Goal: Task Accomplishment & Management: Use online tool/utility

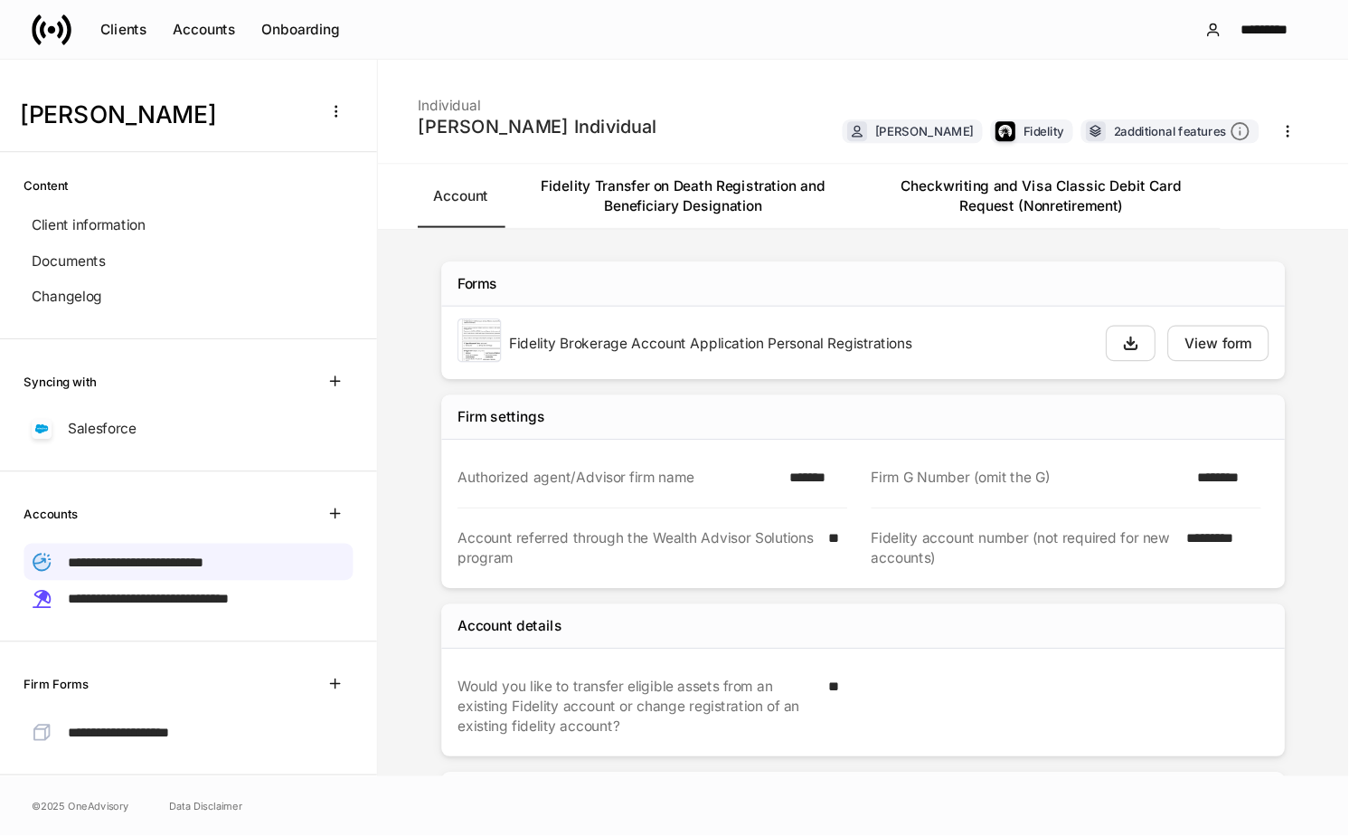
scroll to position [146, 0]
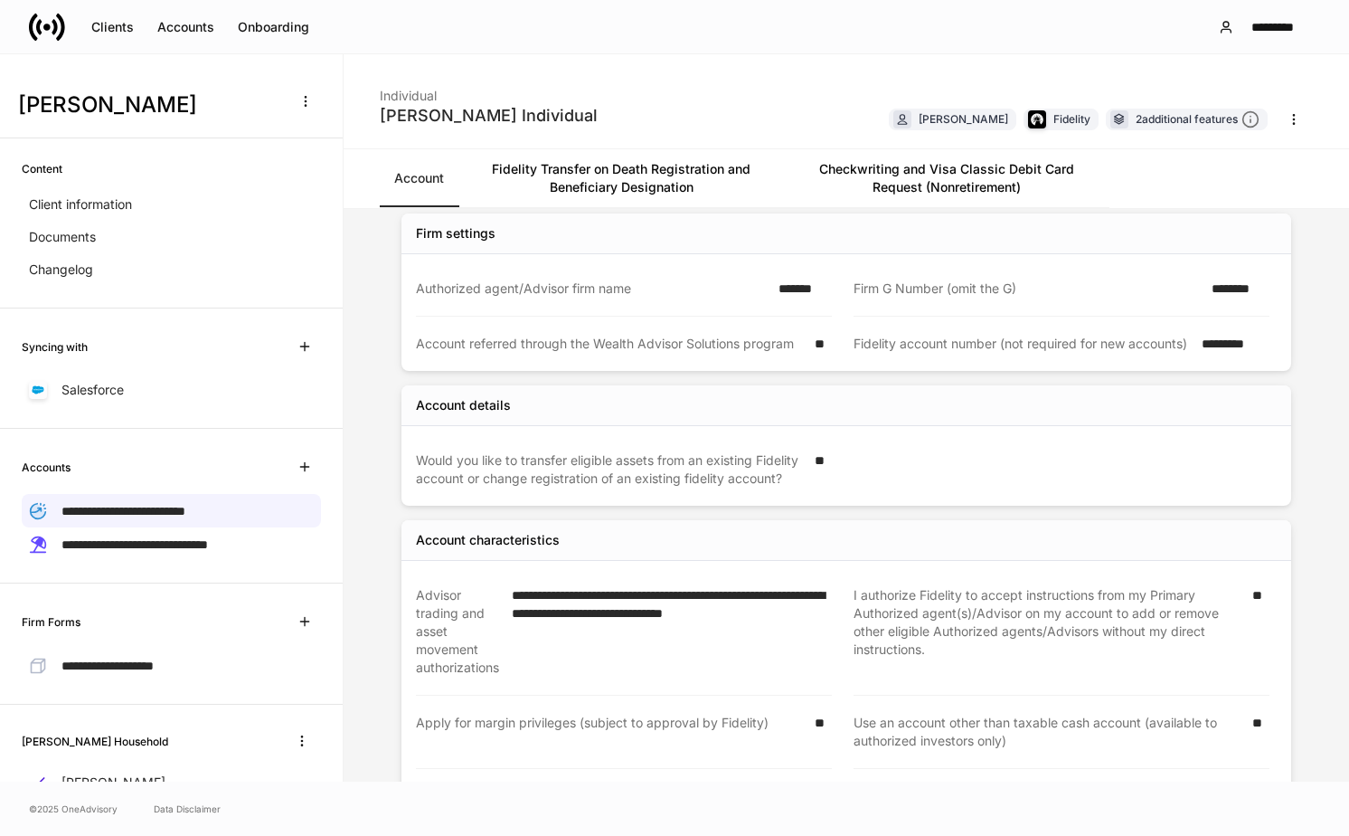
click at [412, 14] on div "Clients Accounts Onboarding *********" at bounding box center [674, 26] width 1349 height 53
click at [108, 30] on div "Clients" at bounding box center [112, 27] width 43 height 13
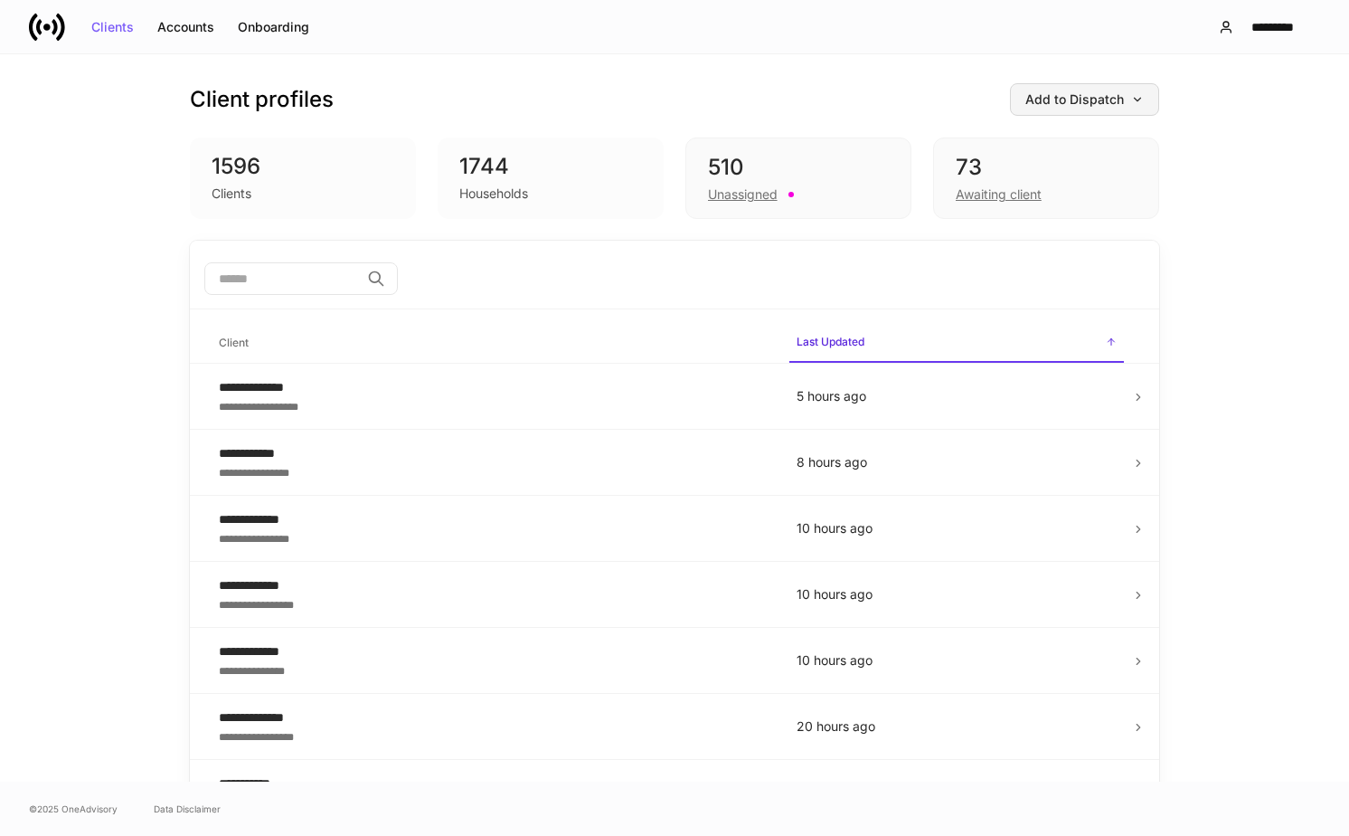
click at [898, 108] on button "Add to Dispatch" at bounding box center [1084, 99] width 149 height 33
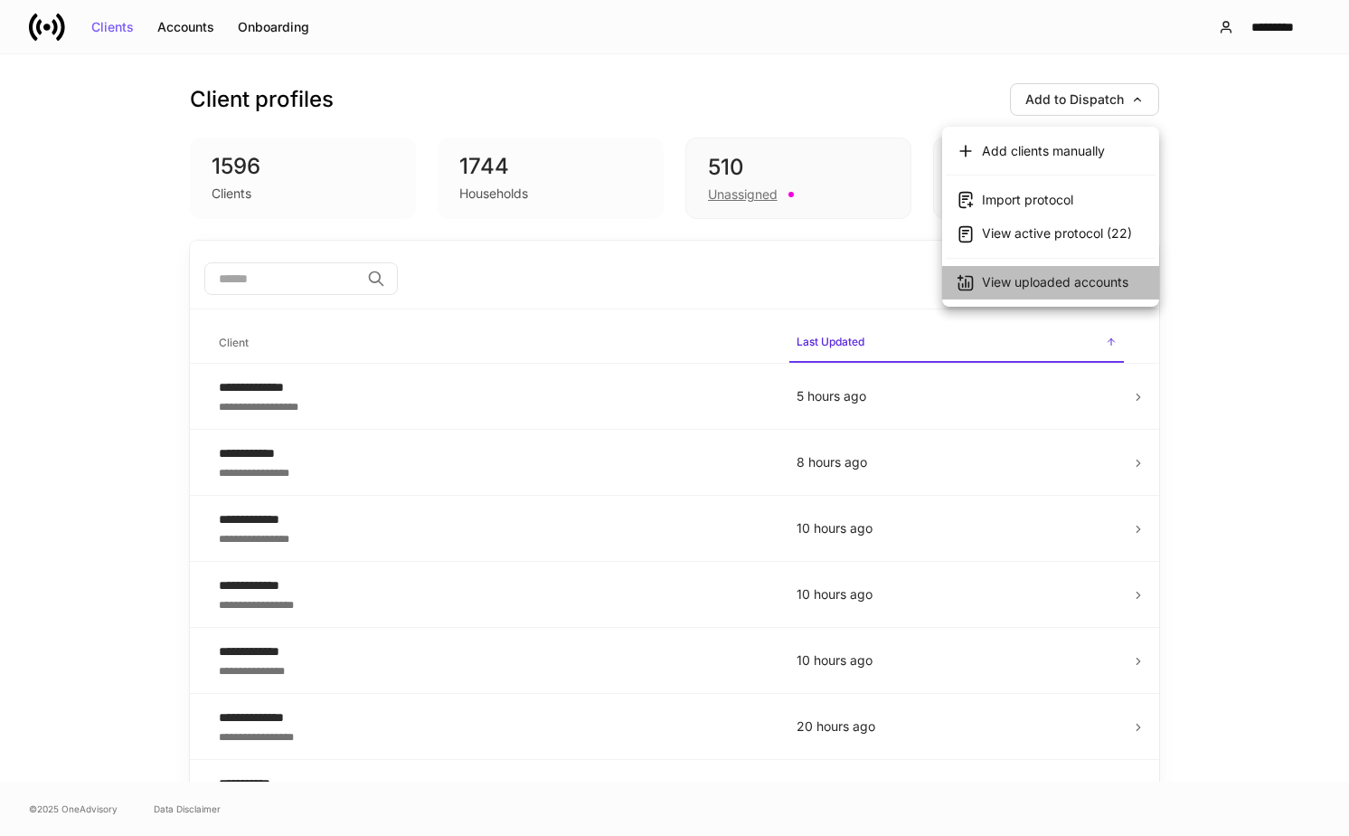
click at [898, 287] on div "View uploaded accounts" at bounding box center [1055, 282] width 147 height 18
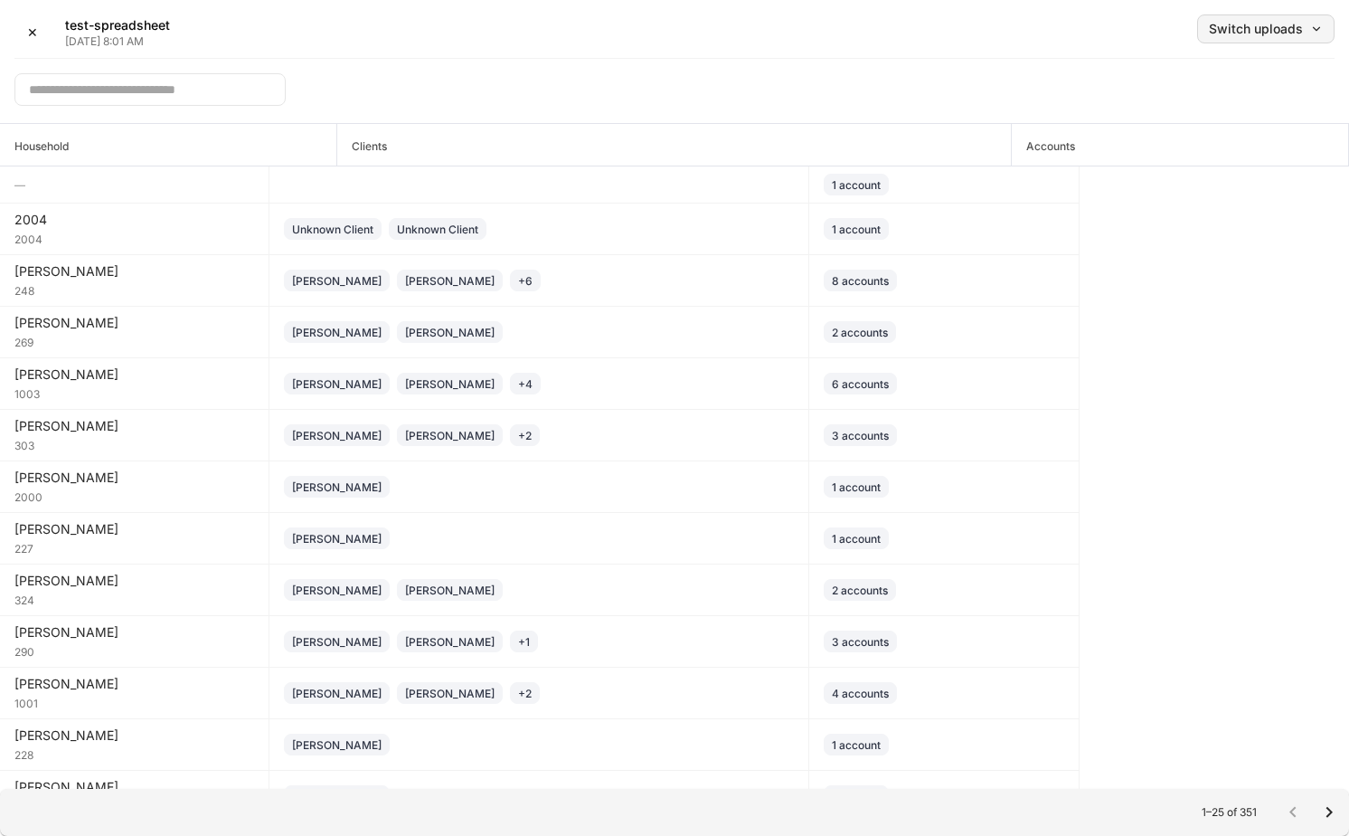
click at [898, 33] on div "Switch uploads" at bounding box center [1266, 29] width 114 height 13
click at [898, 92] on div at bounding box center [674, 418] width 1349 height 836
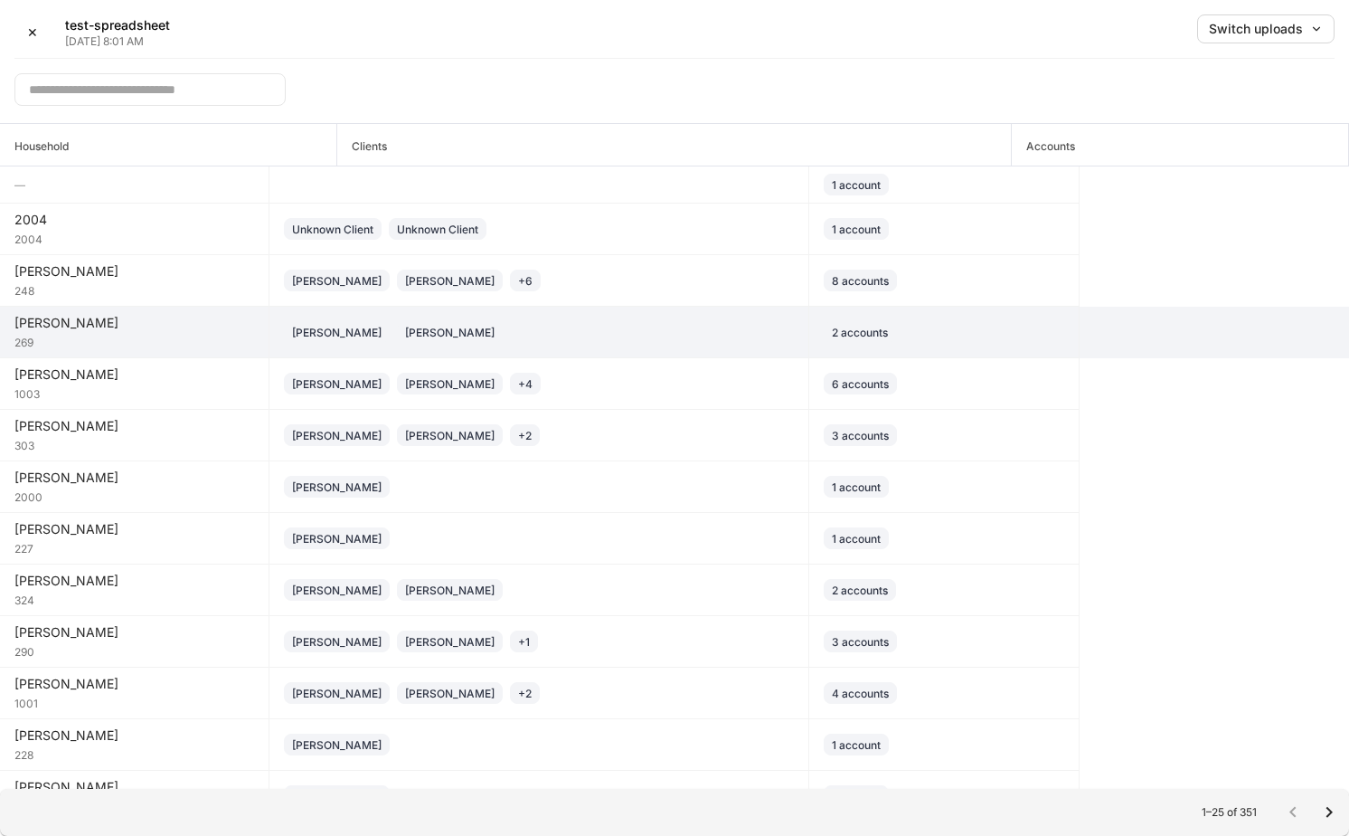
click at [129, 336] on div "269" at bounding box center [134, 341] width 240 height 18
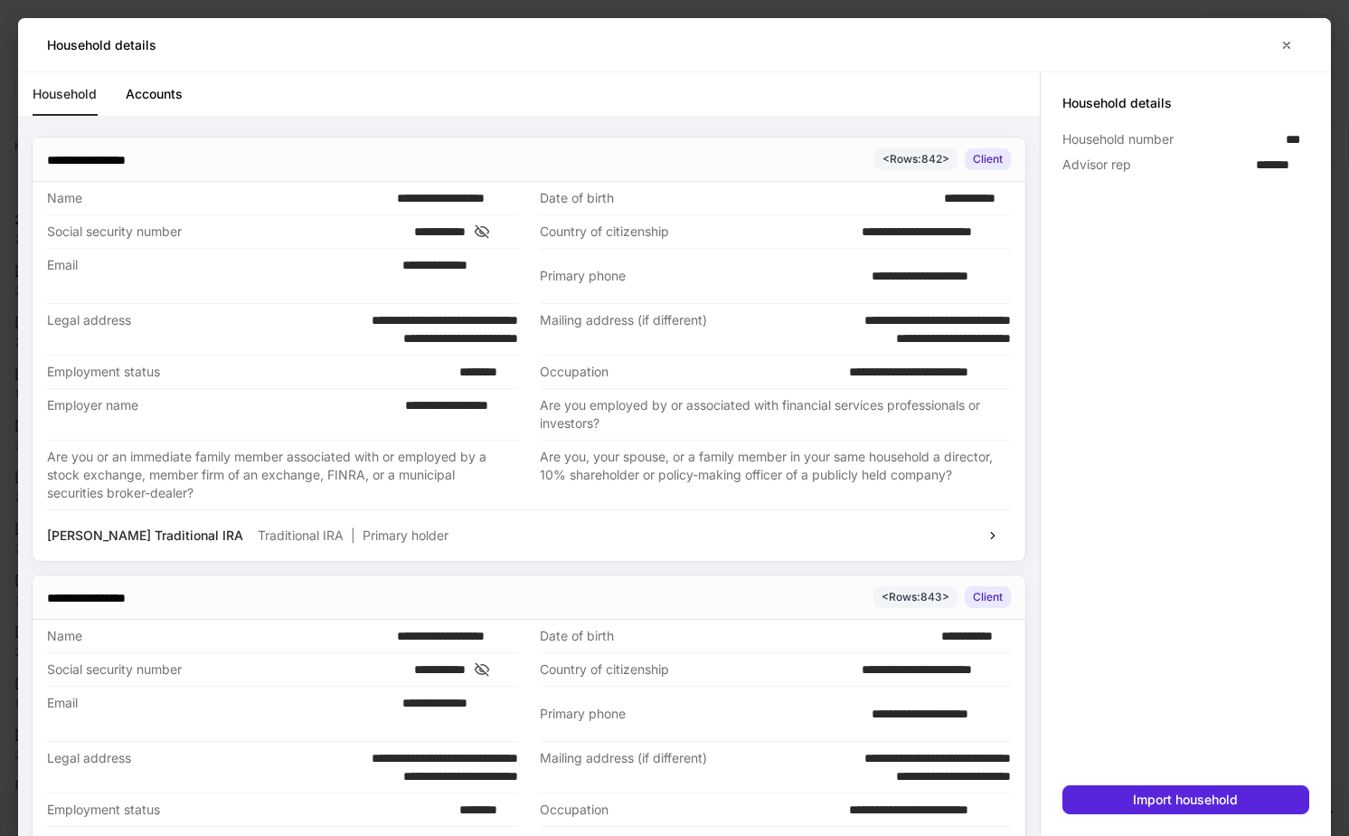
click at [133, 99] on link "Accounts" at bounding box center [154, 93] width 57 height 43
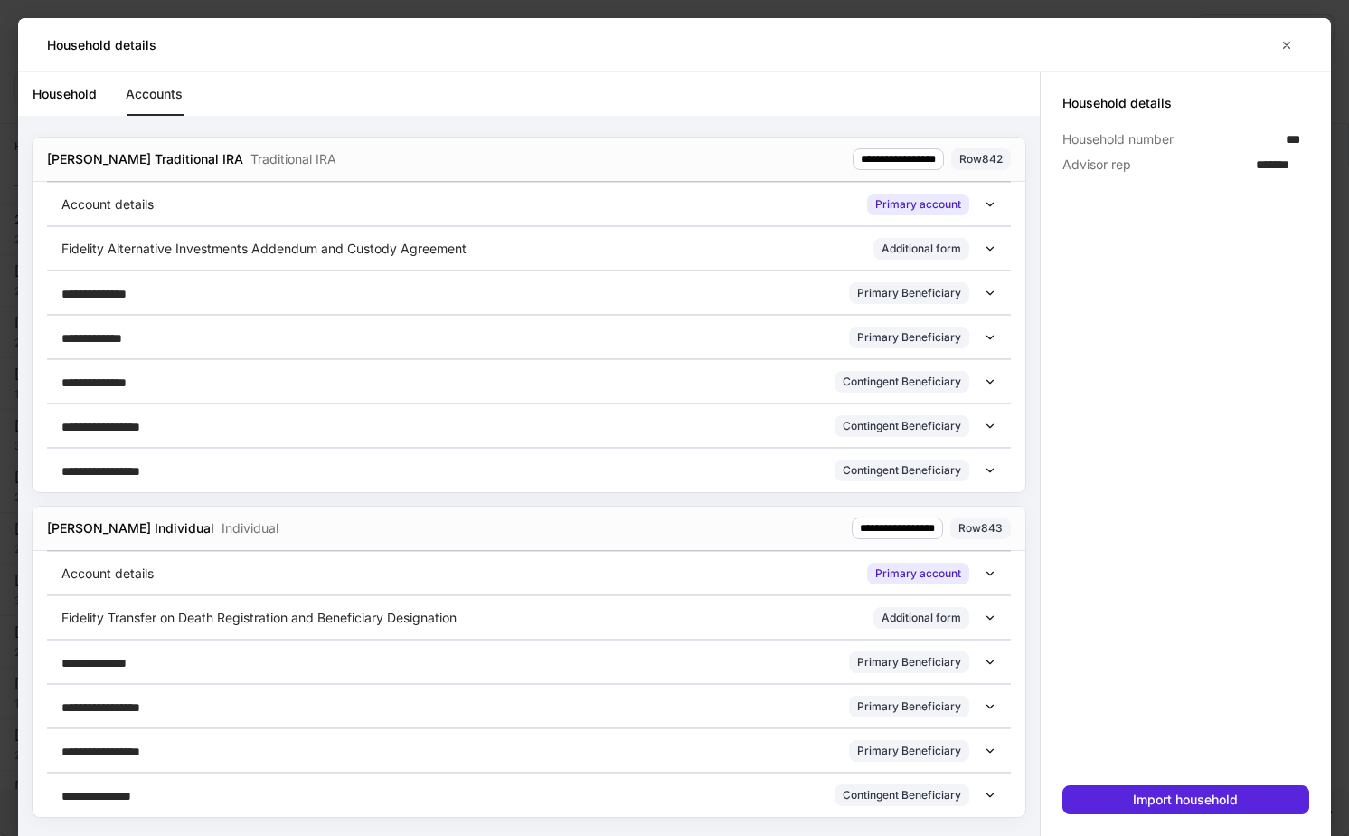
click at [898, 258] on div "Fidelity Alternative Investments Addendum and Custody Agreement Additional form" at bounding box center [529, 248] width 964 height 44
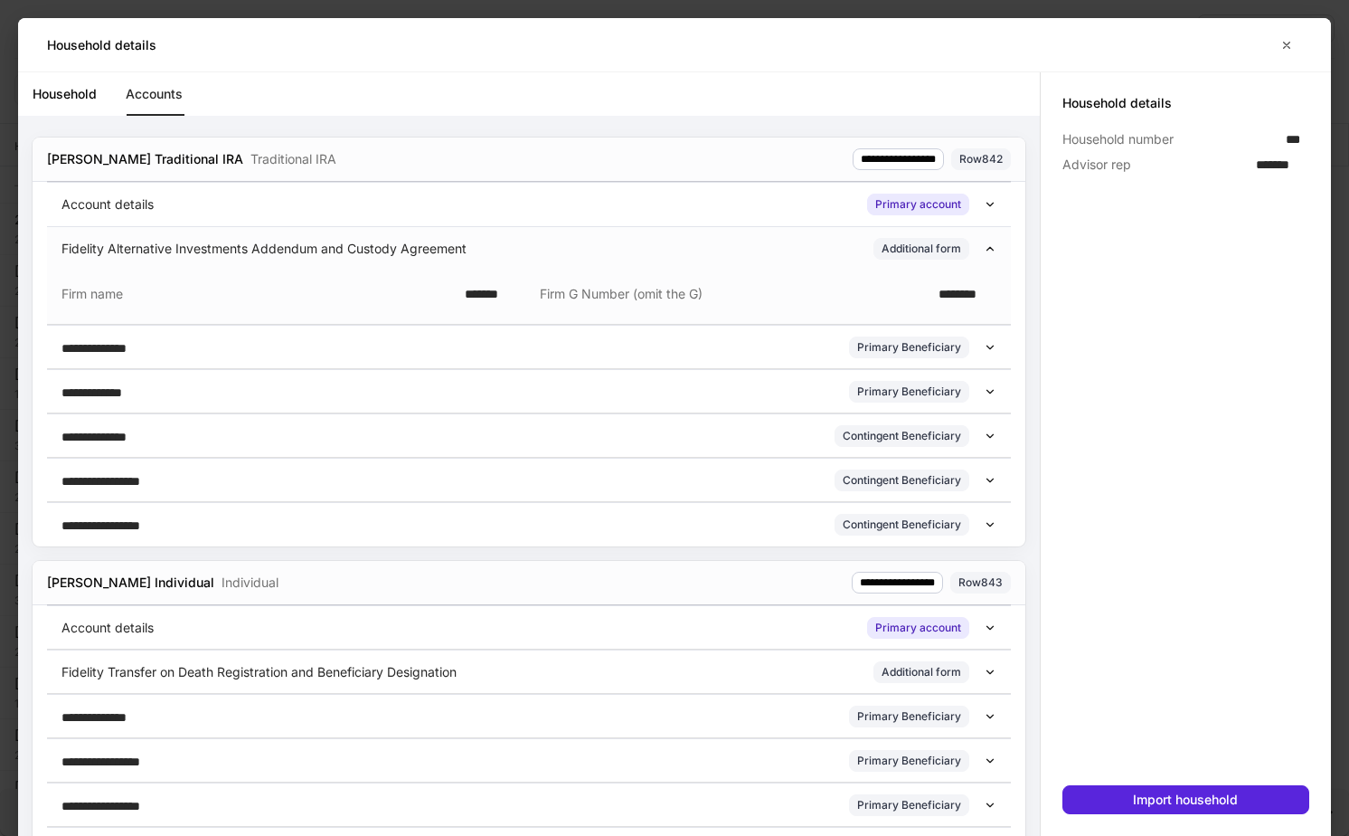
click at [898, 352] on div "**********" at bounding box center [529, 347] width 964 height 44
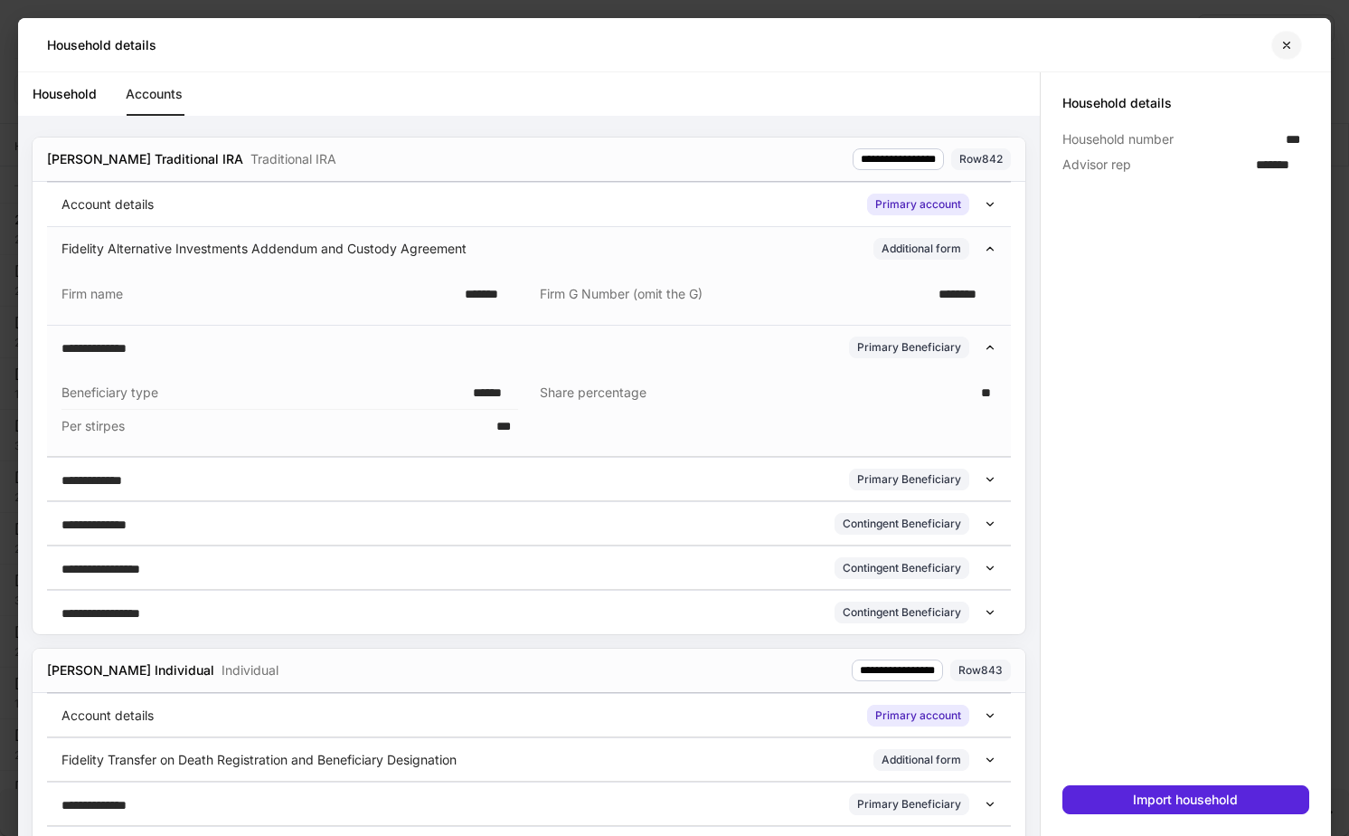
click at [898, 51] on button "button" at bounding box center [1287, 45] width 31 height 29
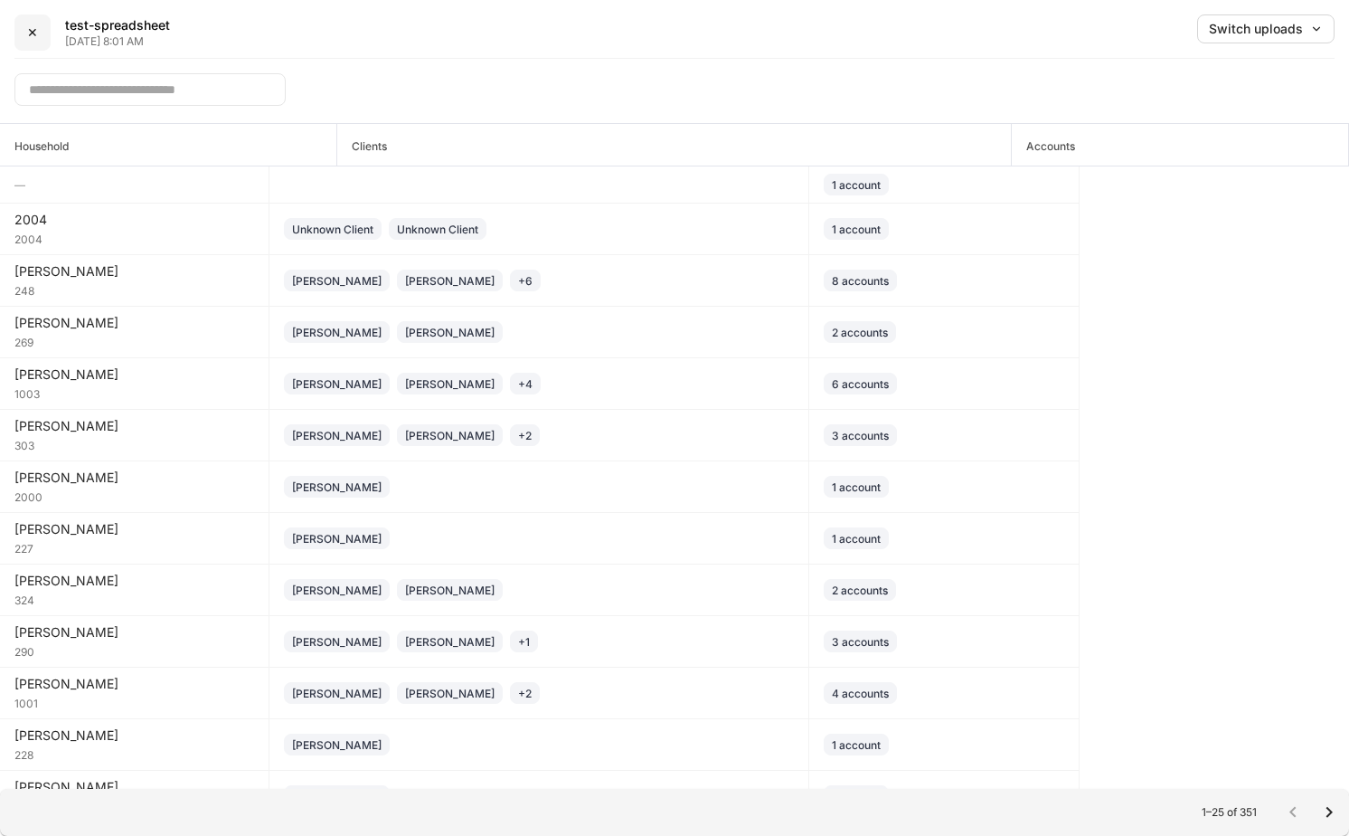
click at [37, 33] on button "✕" at bounding box center [32, 32] width 36 height 36
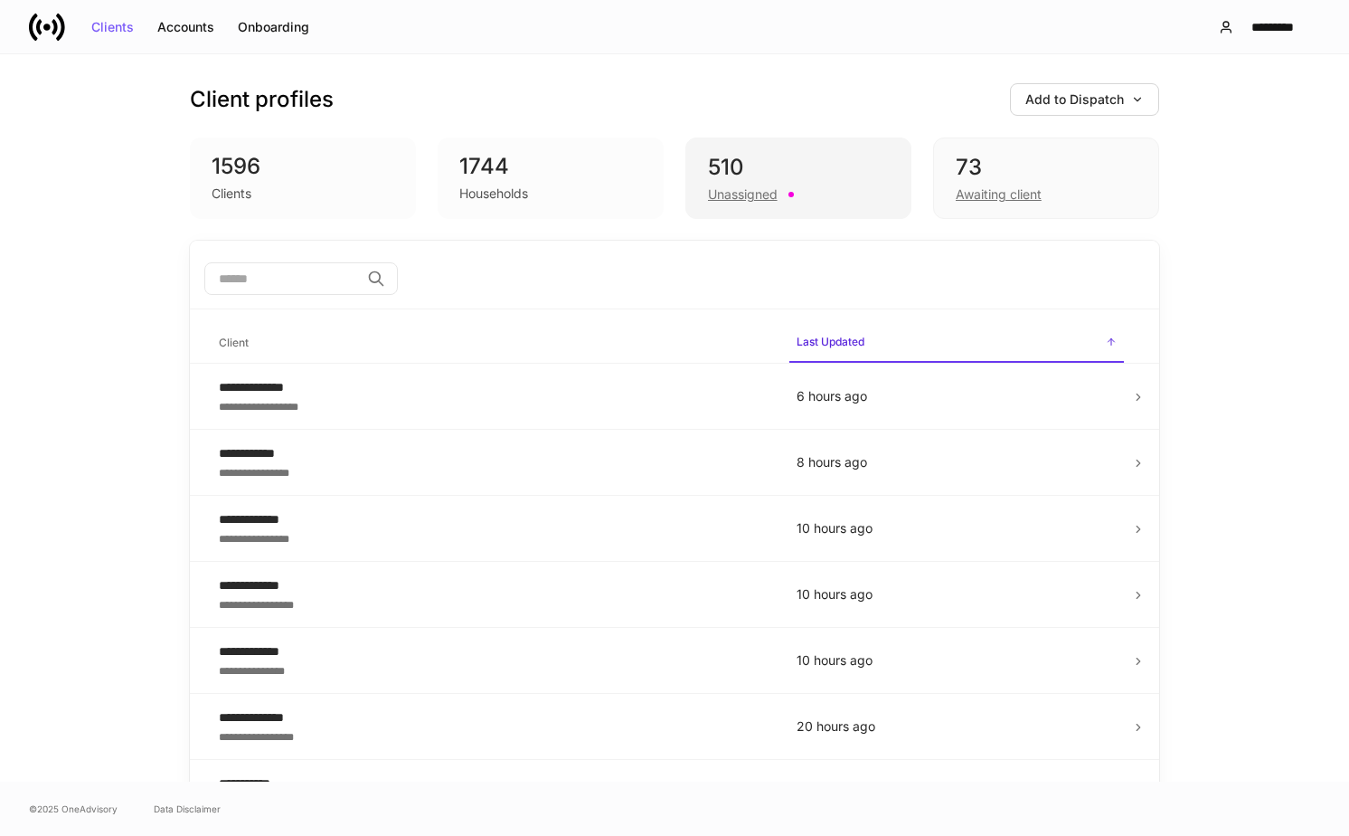
click at [809, 207] on div "510 Unassigned" at bounding box center [799, 177] width 226 height 81
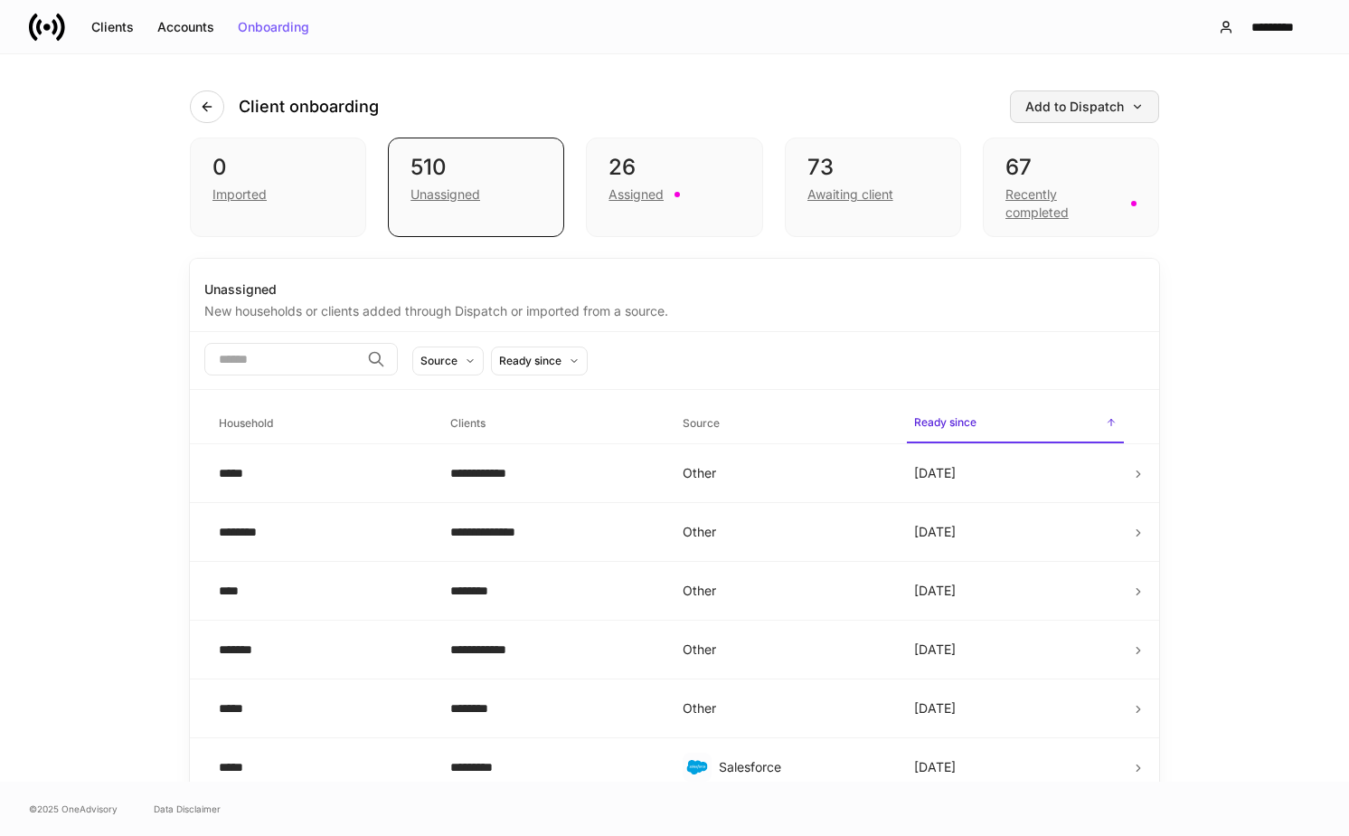
click at [898, 109] on div "Add to Dispatch" at bounding box center [1085, 106] width 118 height 13
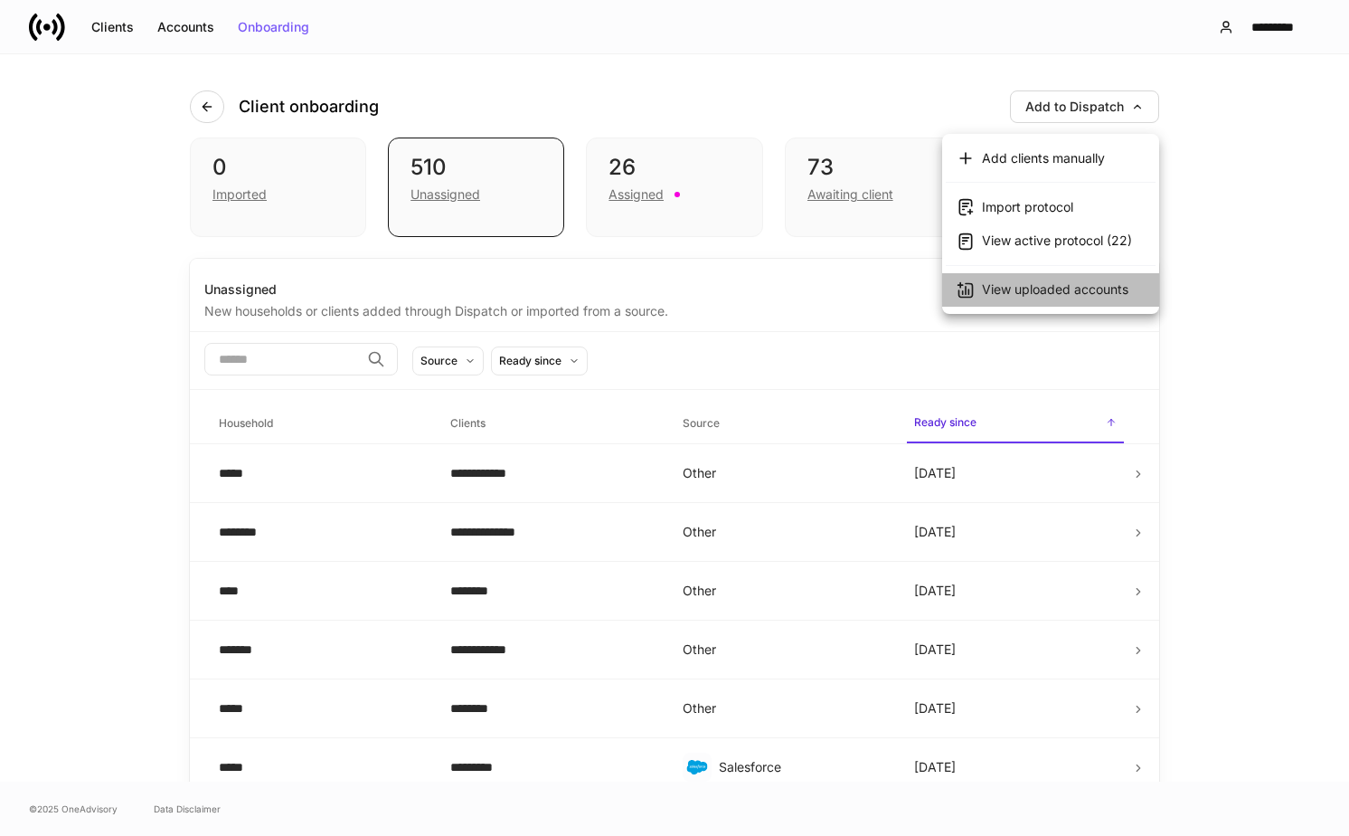
click at [898, 296] on div "View uploaded accounts" at bounding box center [1055, 289] width 147 height 18
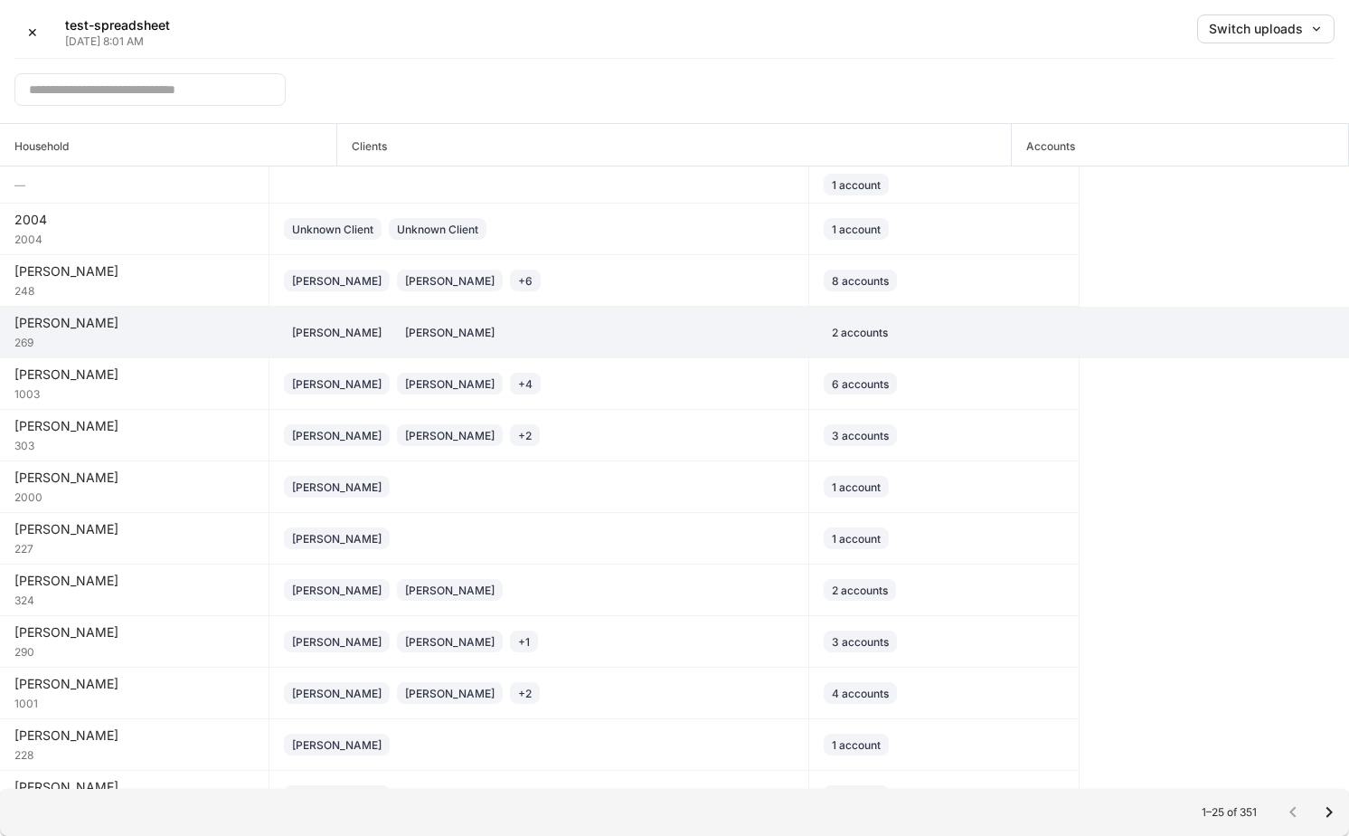
click at [671, 329] on div "[PERSON_NAME] [PERSON_NAME]" at bounding box center [539, 332] width 510 height 22
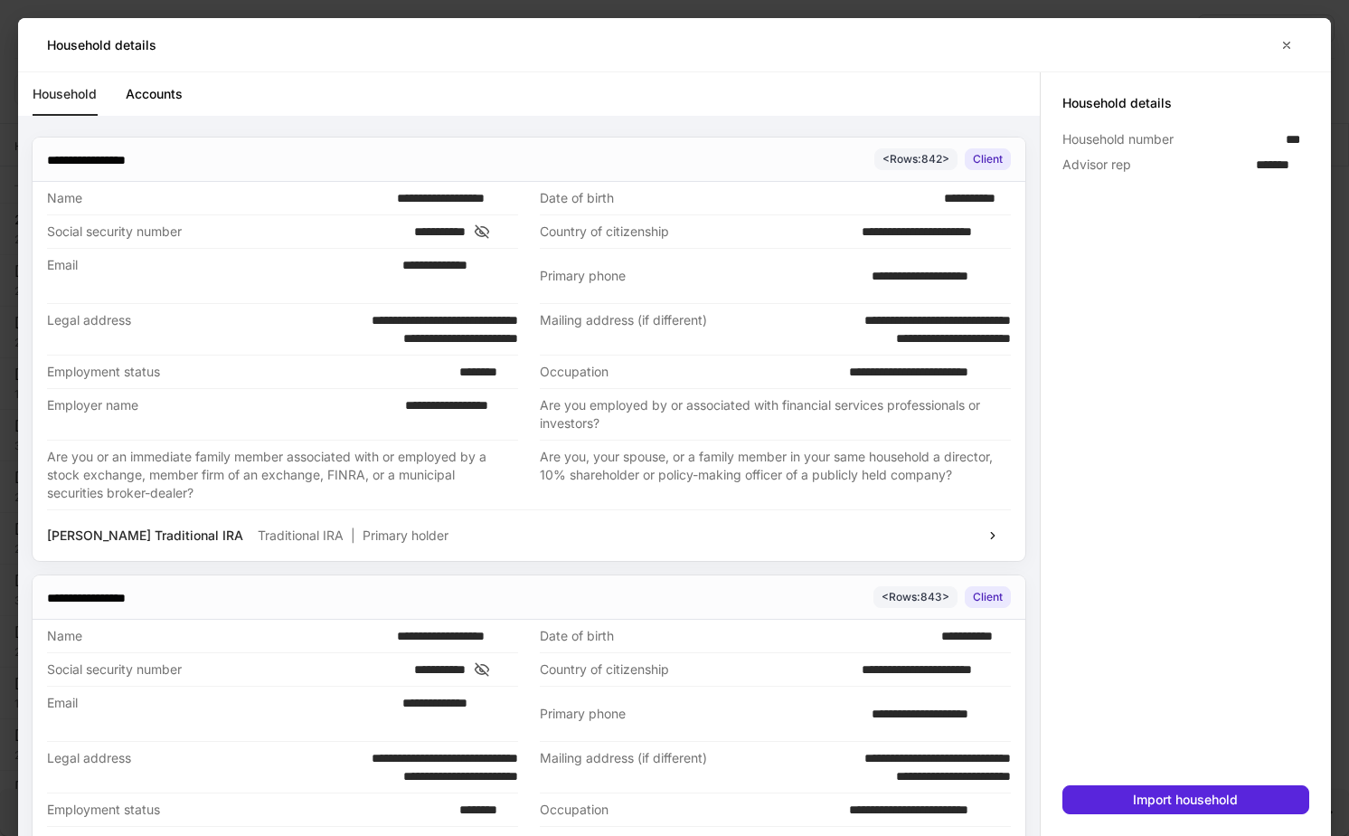
click at [168, 106] on link "Accounts" at bounding box center [154, 93] width 57 height 43
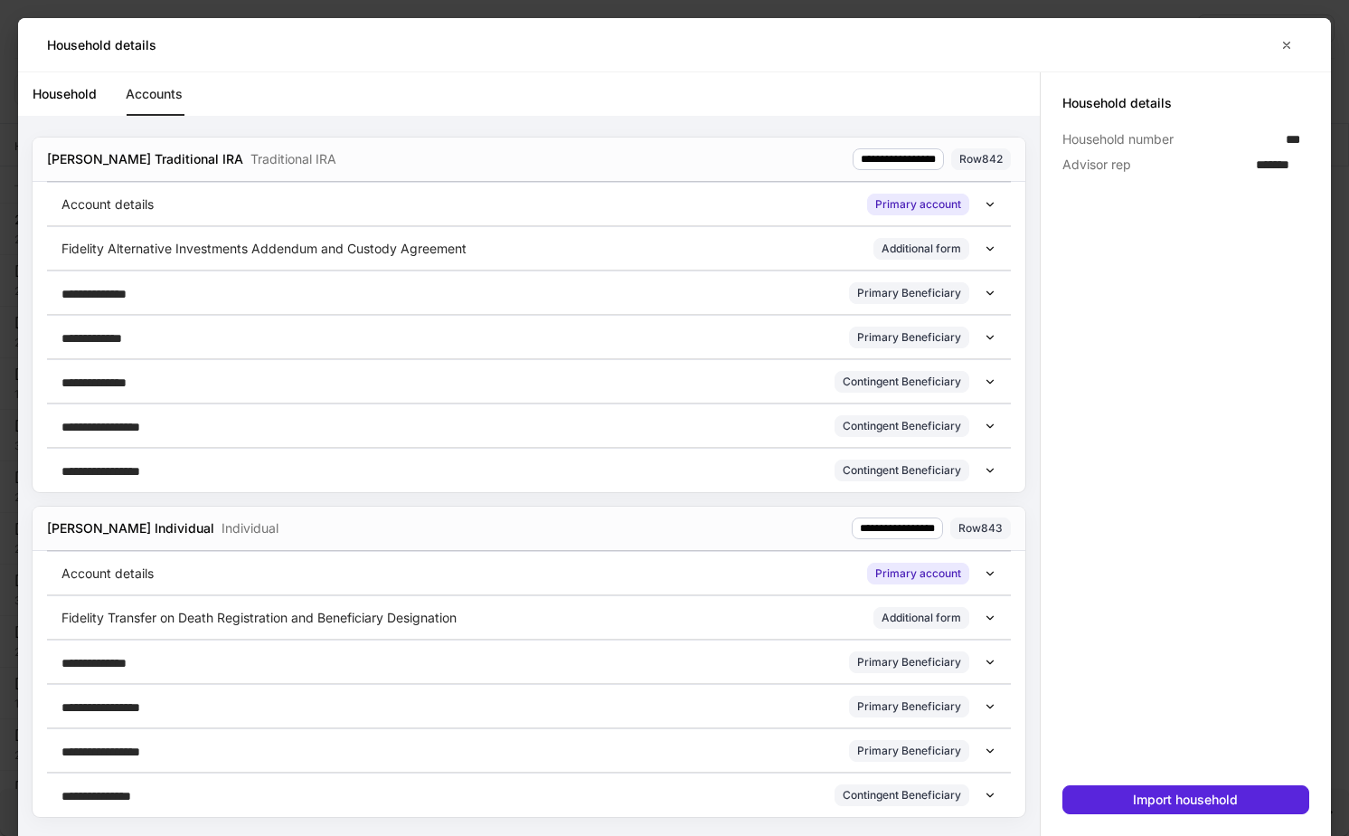
scroll to position [3, 0]
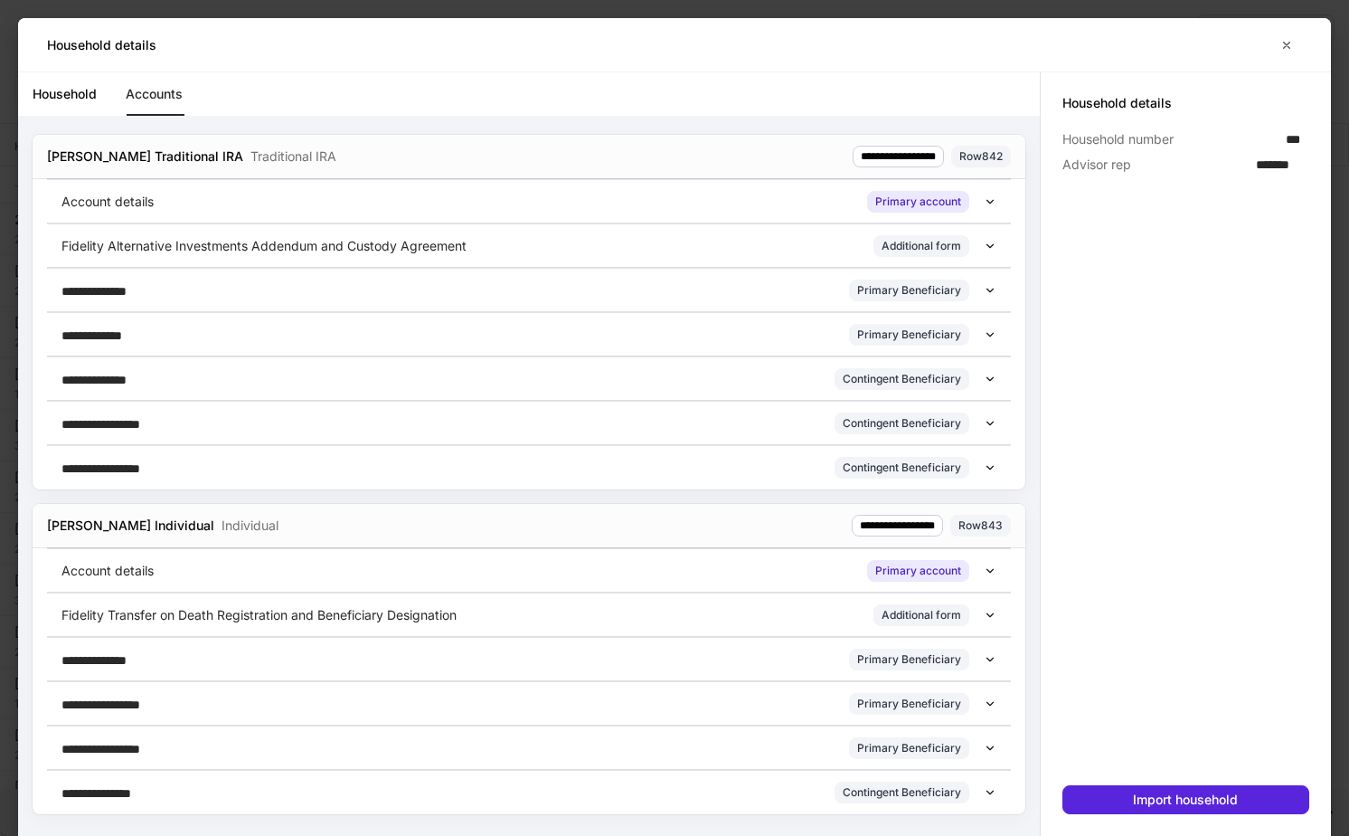
click at [306, 371] on div "**********" at bounding box center [522, 379] width 922 height 22
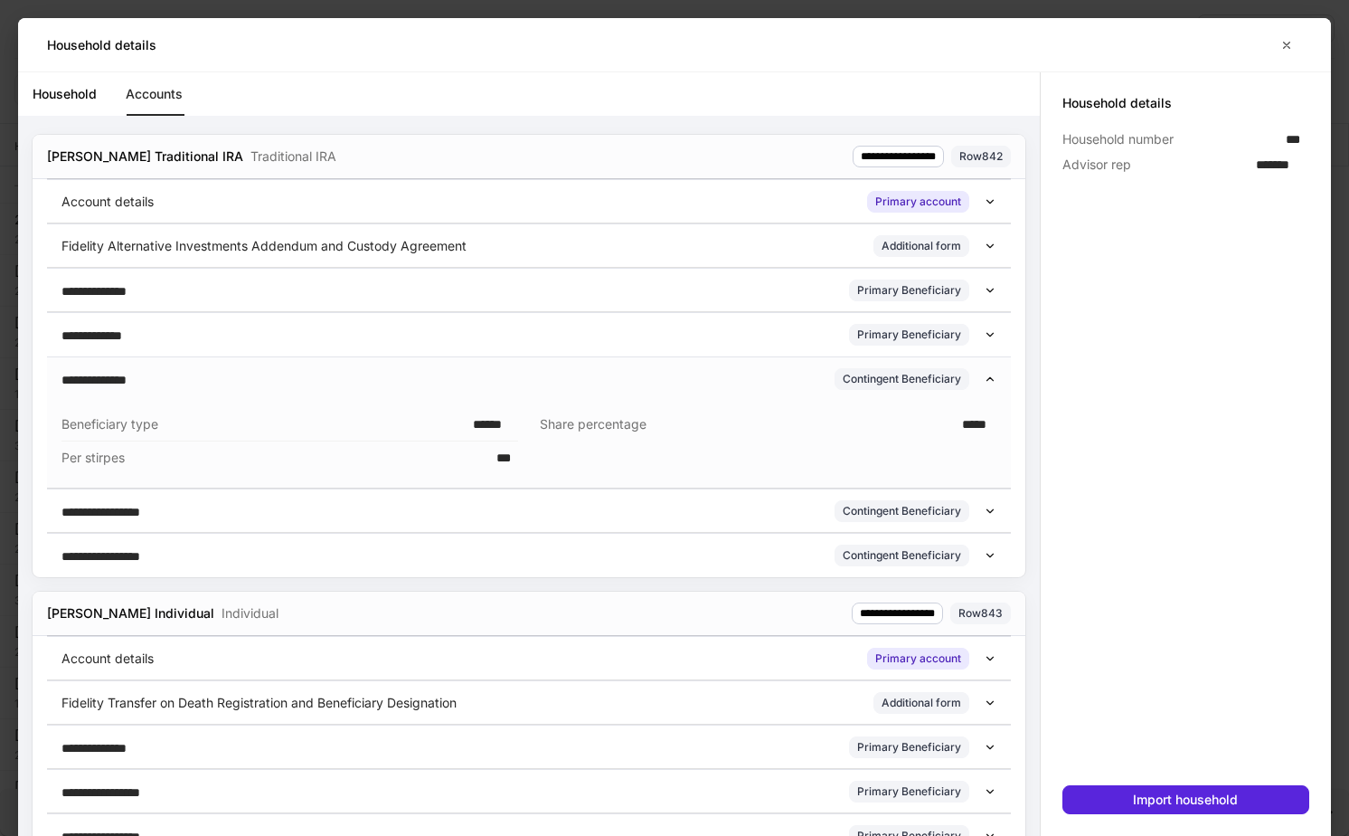
click at [306, 371] on div "**********" at bounding box center [522, 379] width 922 height 22
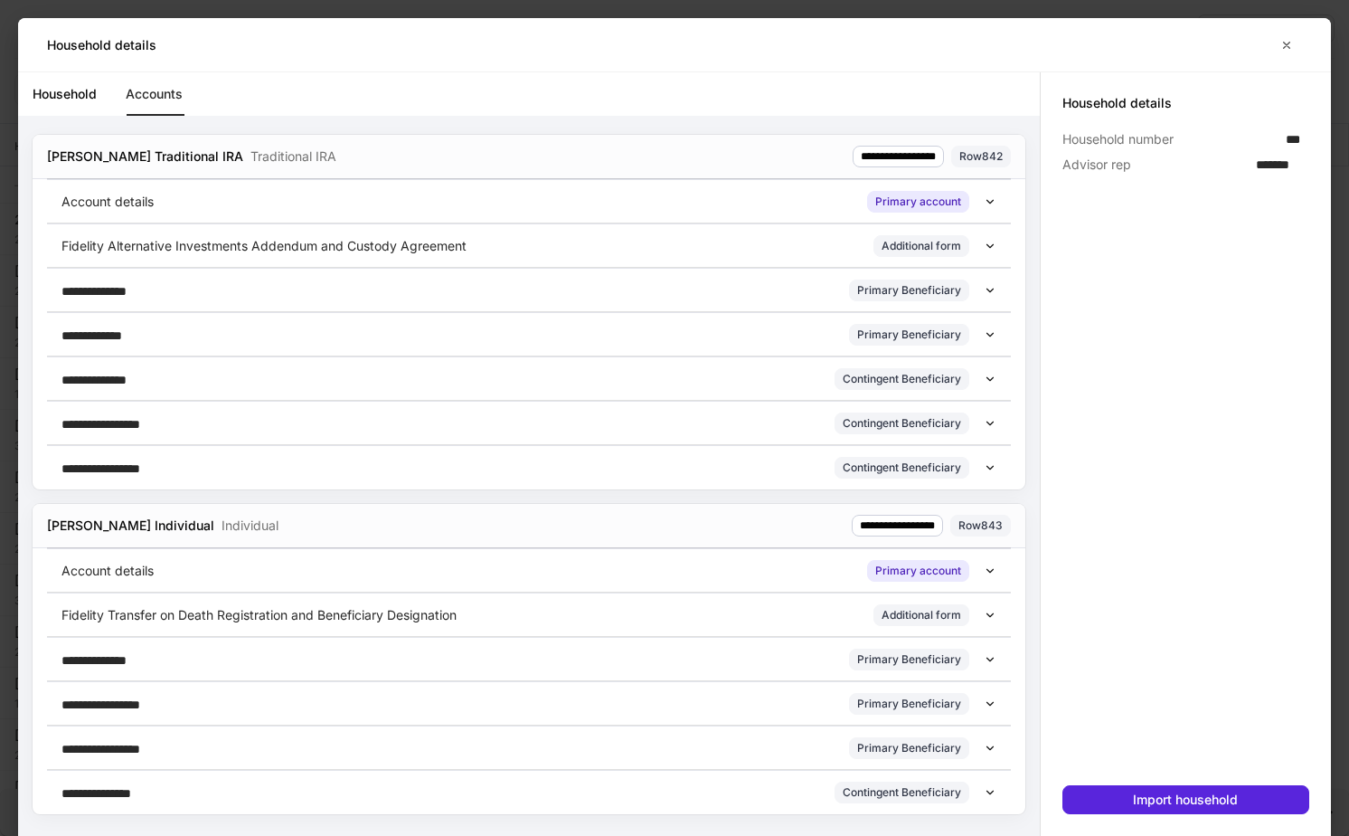
click at [100, 99] on div "Household Accounts" at bounding box center [536, 93] width 1007 height 43
click at [86, 95] on link "Household" at bounding box center [65, 93] width 64 height 43
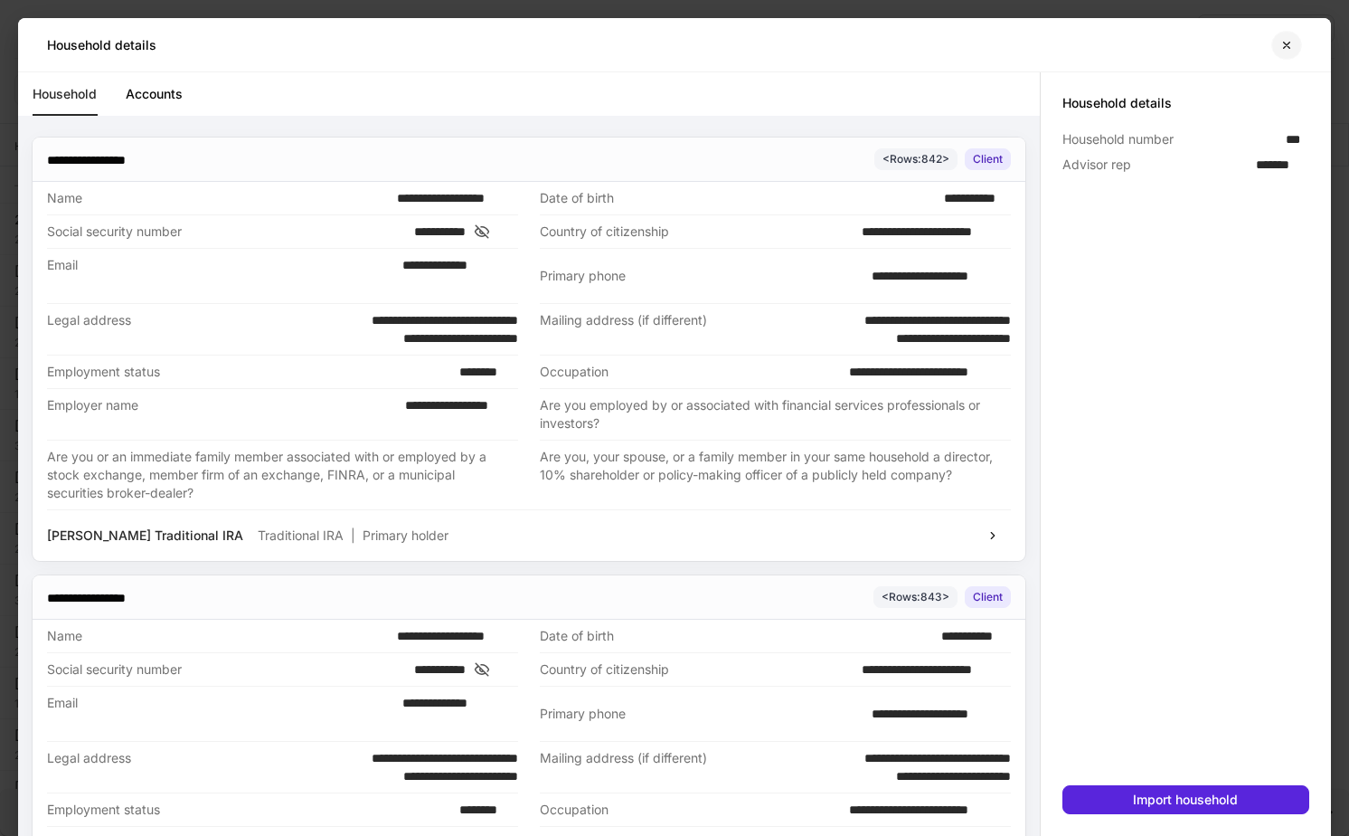
click at [898, 52] on button "button" at bounding box center [1287, 45] width 31 height 29
